Goal: Transaction & Acquisition: Purchase product/service

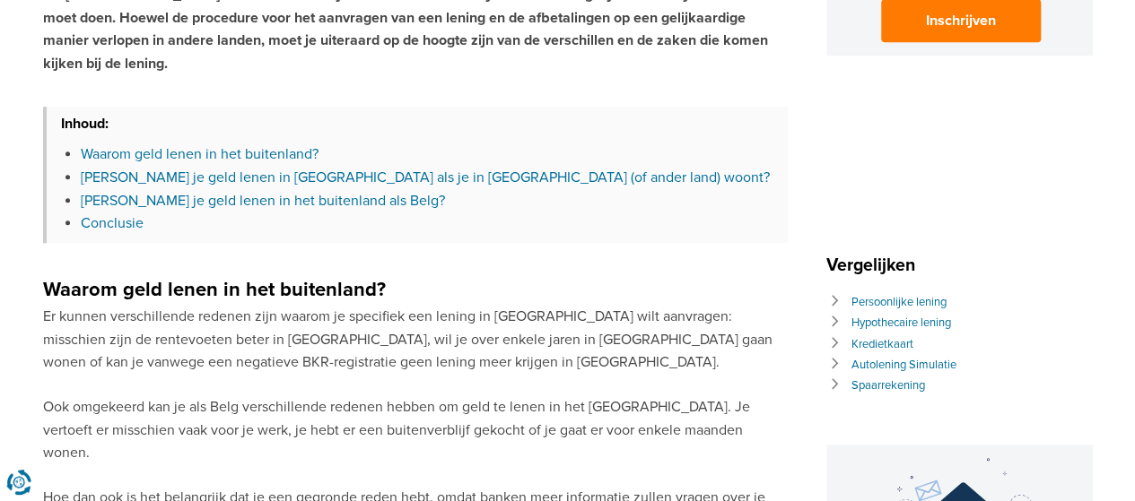
scroll to position [538, 0]
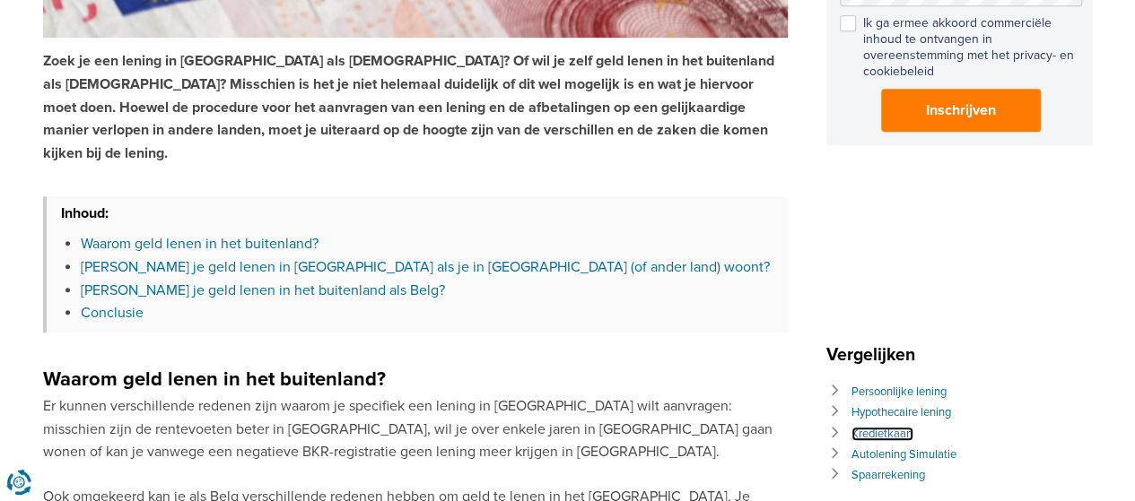
click at [884, 427] on link "Kredietkaart" at bounding box center [882, 434] width 62 height 14
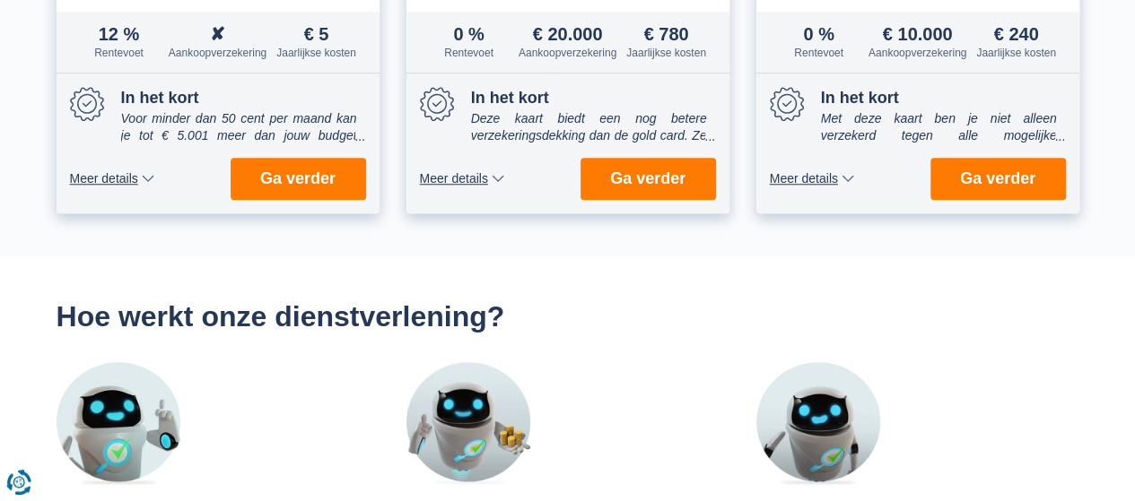
scroll to position [628, 0]
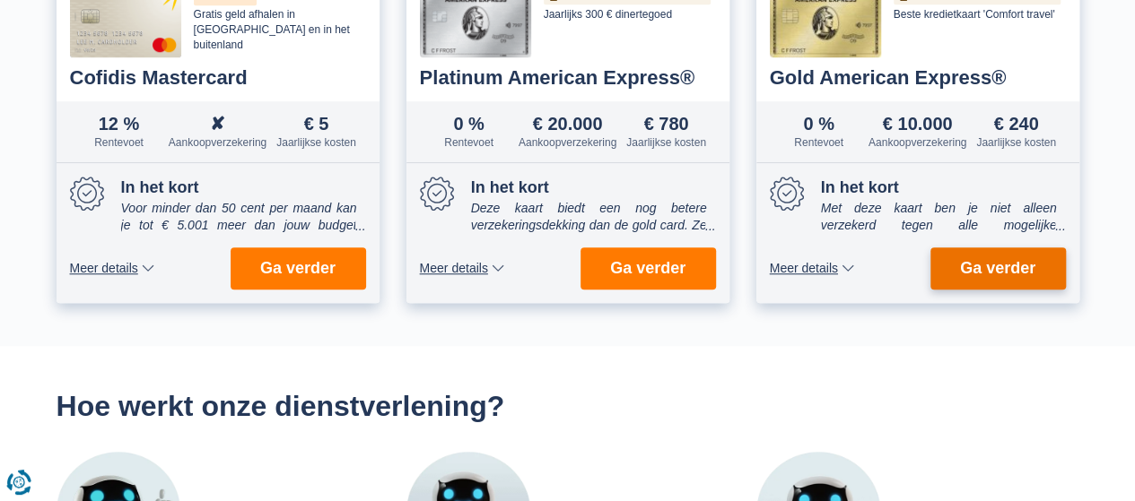
click at [1001, 257] on button "Ga verder" at bounding box center [997, 269] width 135 height 42
click at [804, 270] on span "Meer details" at bounding box center [804, 268] width 68 height 13
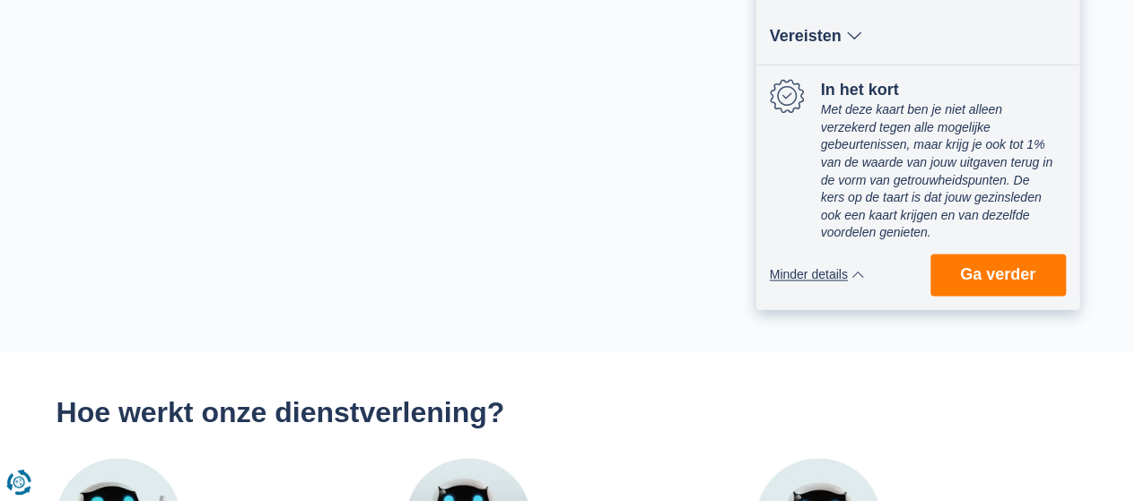
scroll to position [1166, 0]
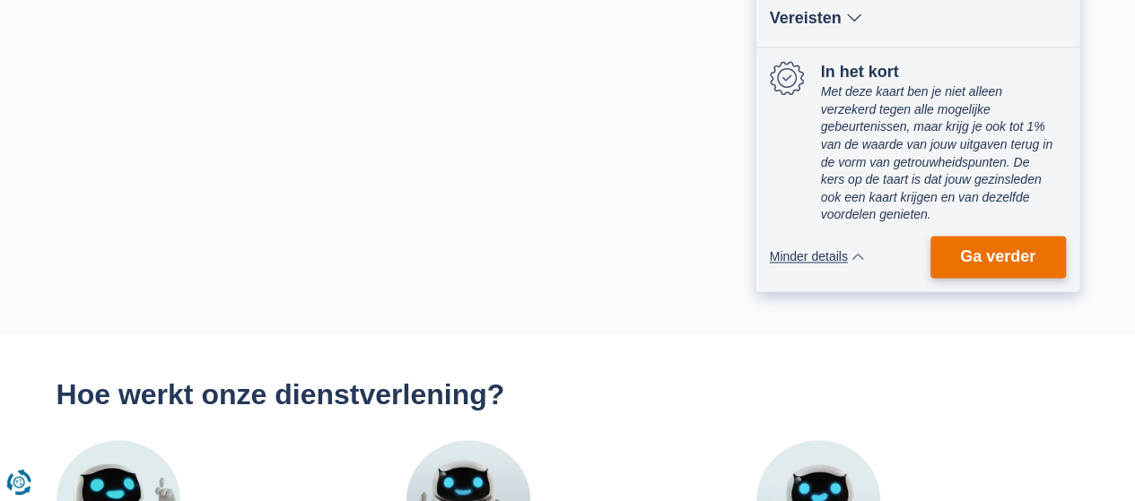
click at [1012, 260] on span "Ga verder" at bounding box center [997, 256] width 75 height 16
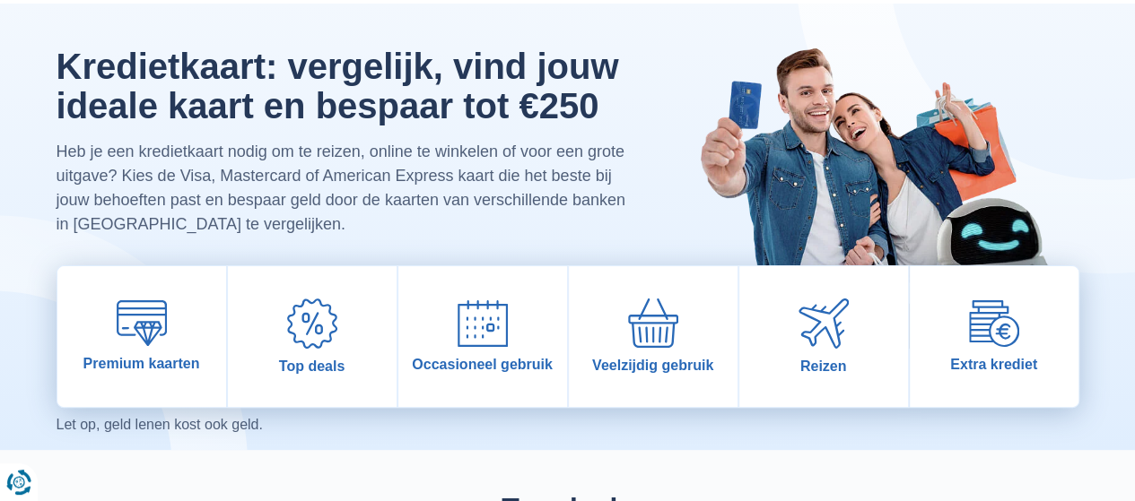
scroll to position [90, 0]
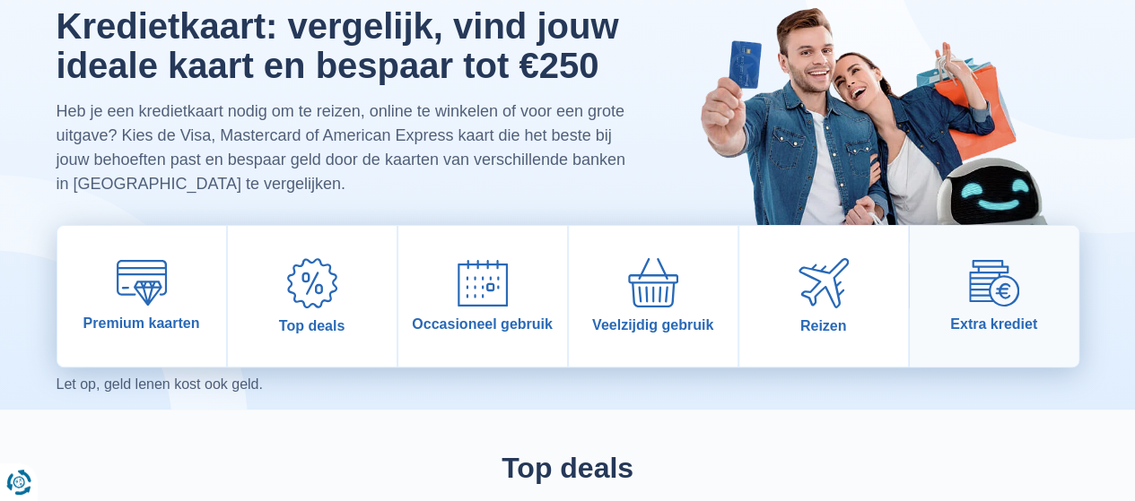
click at [1001, 290] on img at bounding box center [994, 283] width 50 height 46
